Goal: Transaction & Acquisition: Purchase product/service

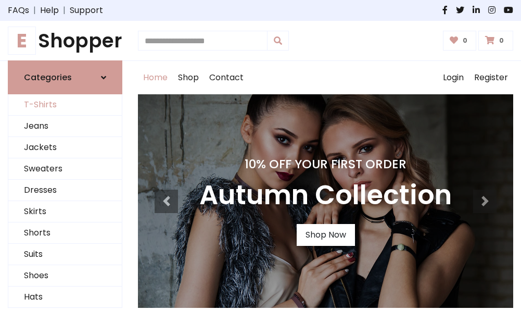
click at [65, 105] on link "T-Shirts" at bounding box center [65, 104] width 114 height 21
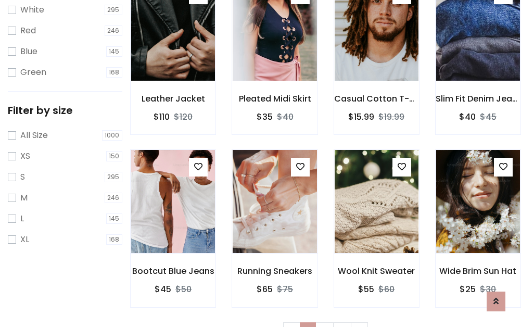
scroll to position [19, 0]
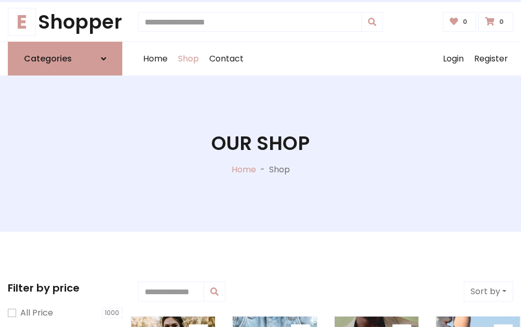
click at [260, 154] on h1 "Our Shop" at bounding box center [260, 143] width 98 height 23
click at [325, 59] on div "Home Shop Contact Log out Login Register" at bounding box center [325, 58] width 375 height 33
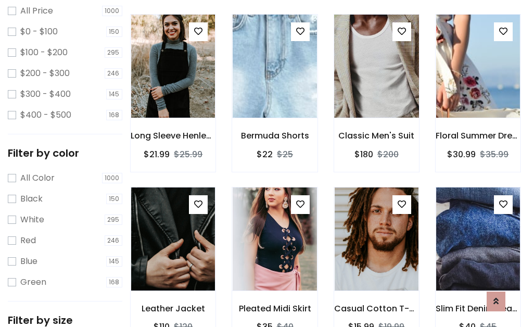
click at [377, 85] on img at bounding box center [377, 66] width 101 height 250
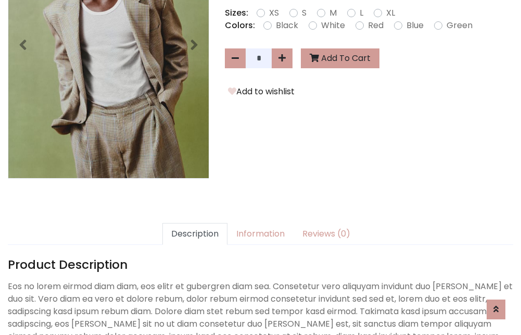
scroll to position [255, 0]
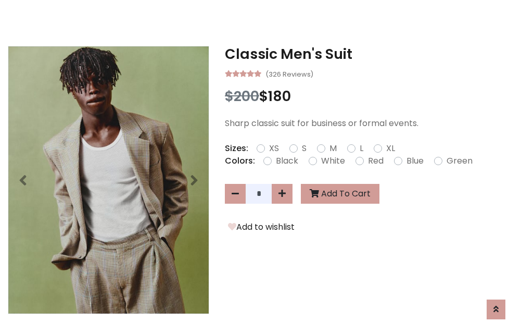
click at [369, 54] on h3 "Classic Men's Suit" at bounding box center [369, 54] width 289 height 17
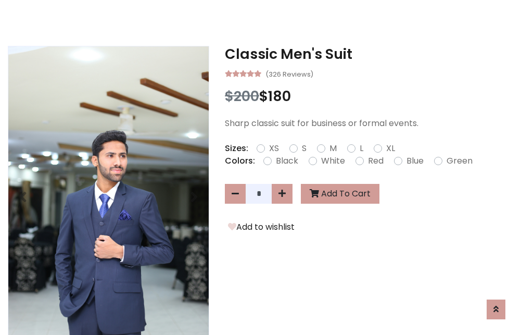
click at [369, 54] on h3 "Classic Men's Suit" at bounding box center [369, 54] width 289 height 17
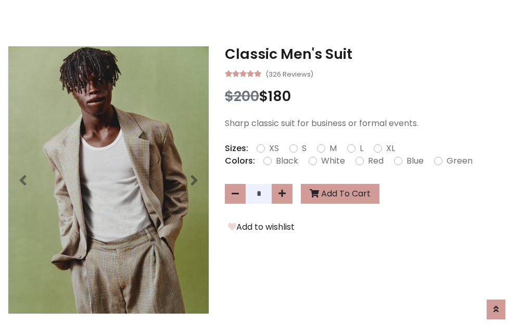
click at [369, 54] on h3 "Classic Men's Suit" at bounding box center [369, 54] width 289 height 17
